Goal: Task Accomplishment & Management: Manage account settings

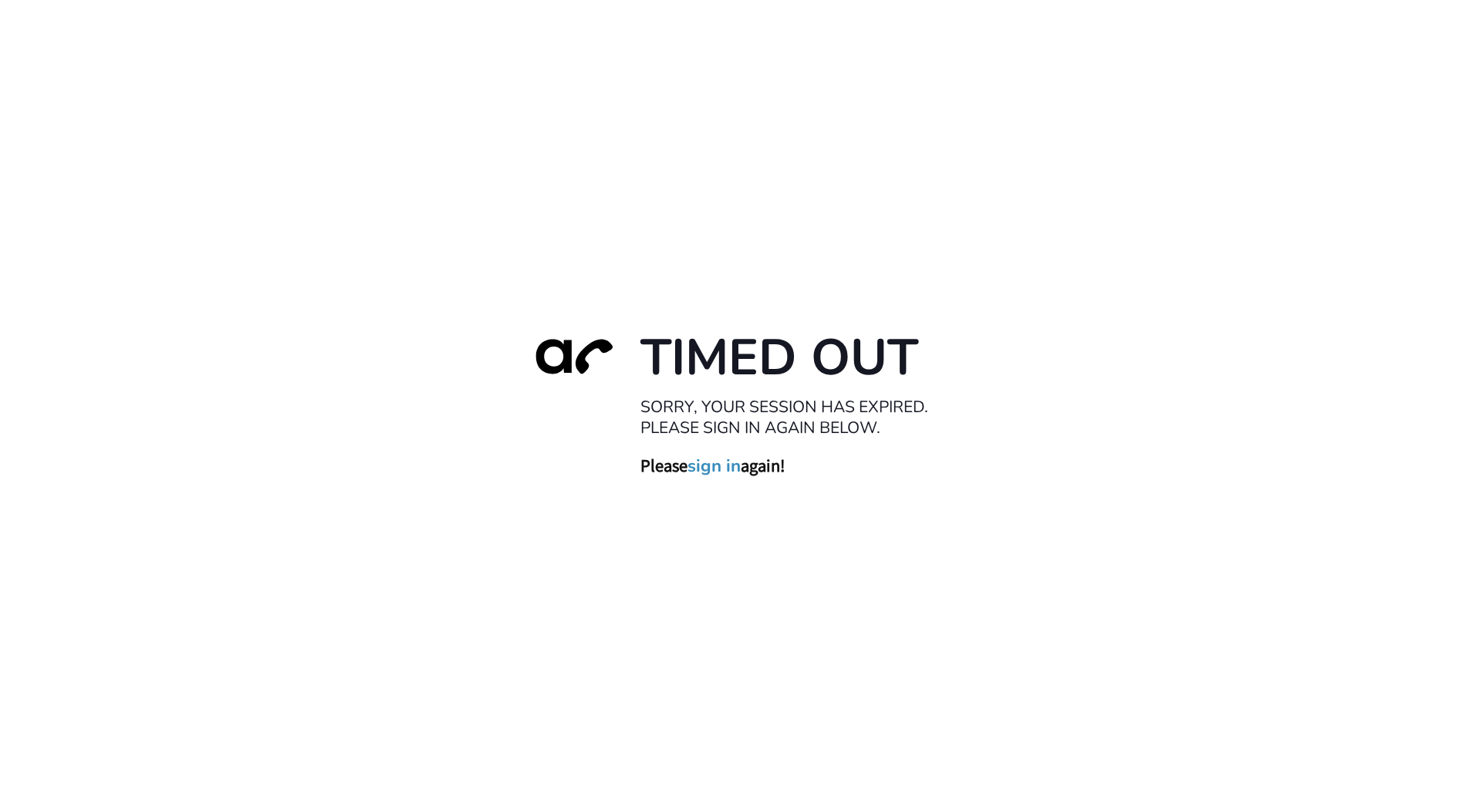
click at [722, 461] on link "sign in" at bounding box center [714, 466] width 53 height 22
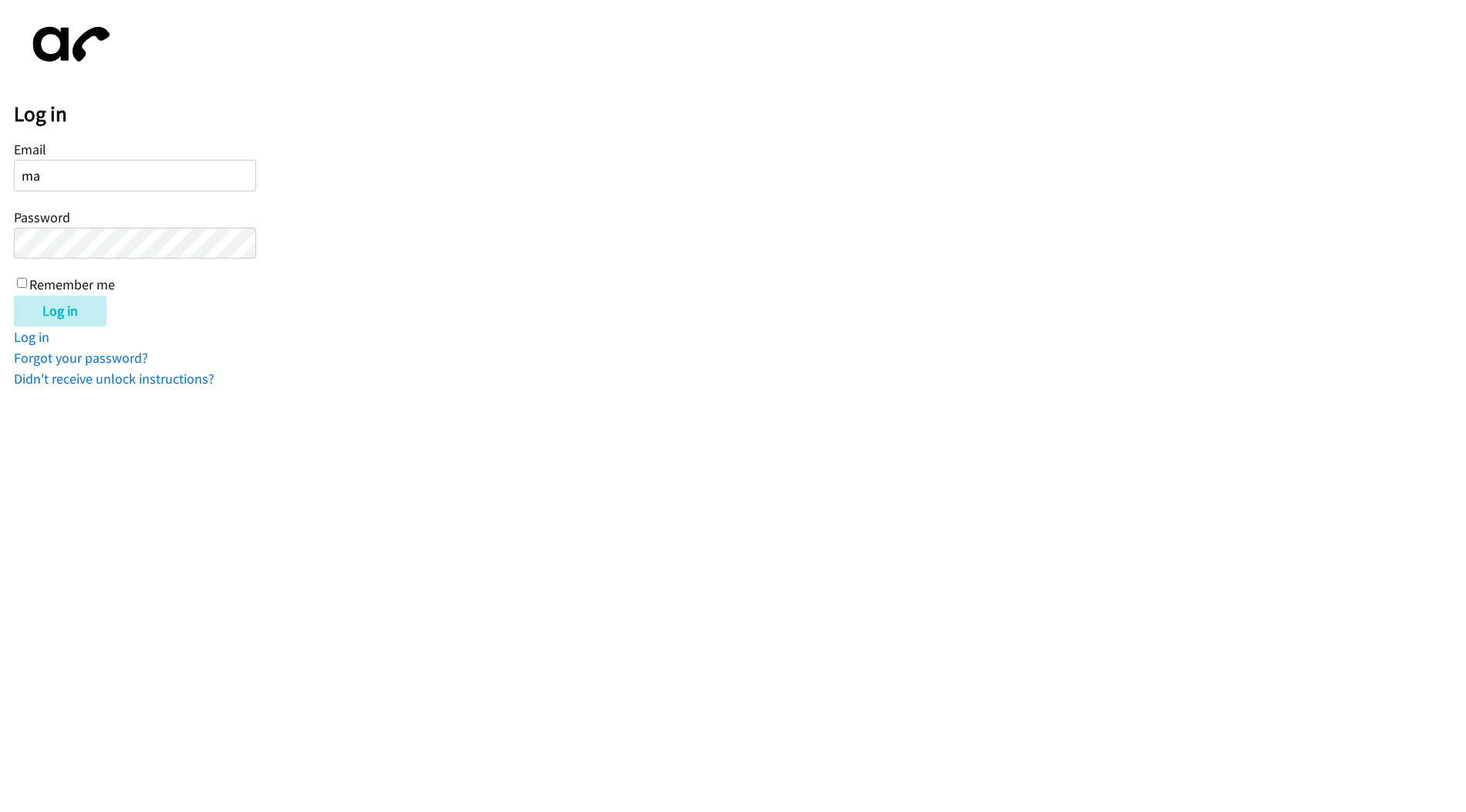
type input "[PERSON_NAME][EMAIL_ADDRESS][DOMAIN_NAME]"
click at [14, 296] on input "Log in" at bounding box center [60, 311] width 93 height 31
